Goal: Transaction & Acquisition: Subscribe to service/newsletter

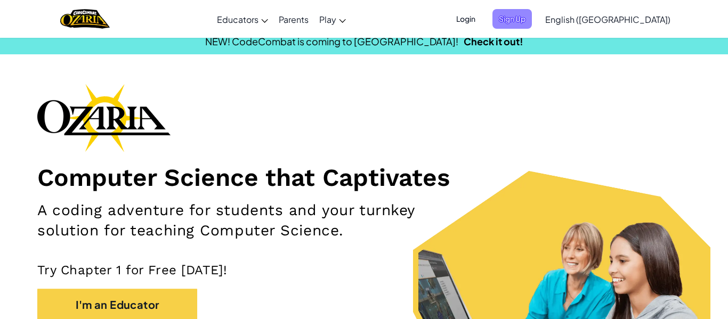
click at [532, 15] on span "Sign Up" at bounding box center [511, 19] width 39 height 20
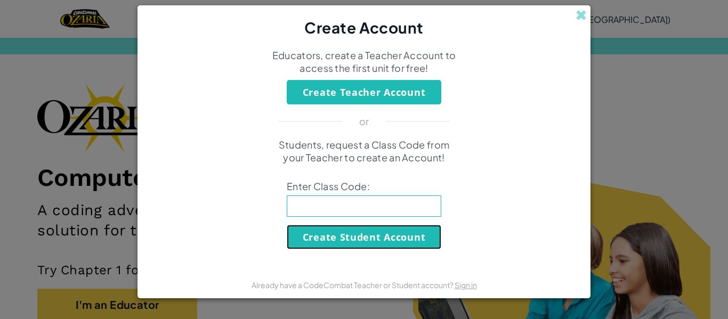
click at [372, 239] on button "Create Student Account" at bounding box center [364, 237] width 154 height 25
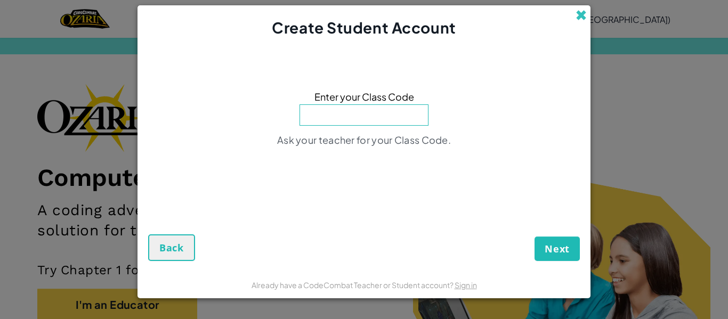
click at [581, 15] on span at bounding box center [580, 15] width 11 height 11
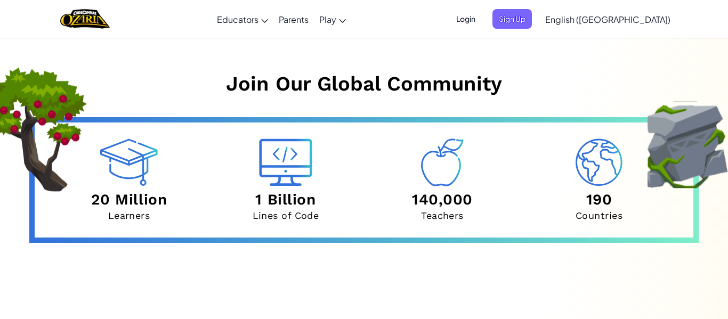
scroll to position [3669, 0]
